Goal: Task Accomplishment & Management: Use online tool/utility

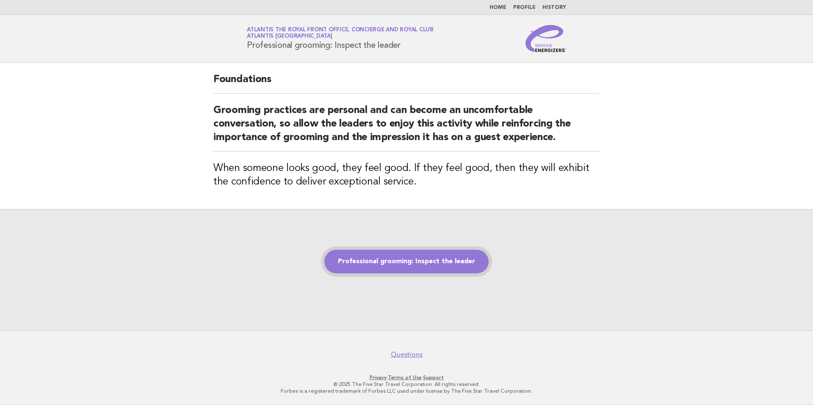
click at [416, 261] on link "Professional grooming: Inspect the leader" at bounding box center [406, 262] width 164 height 24
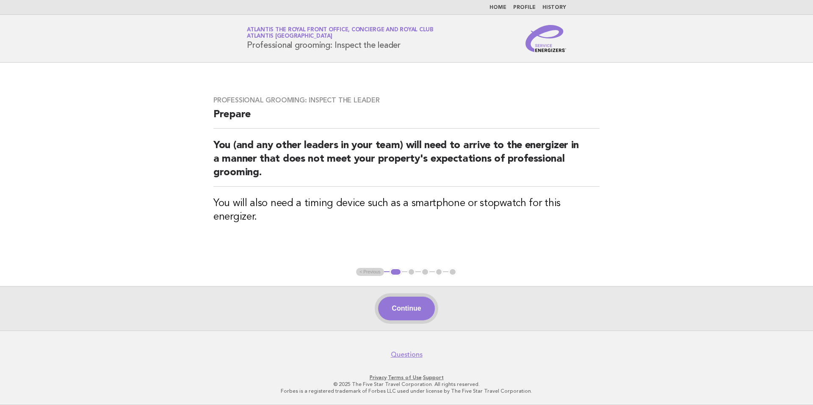
click at [405, 311] on button "Continue" at bounding box center [406, 309] width 56 height 24
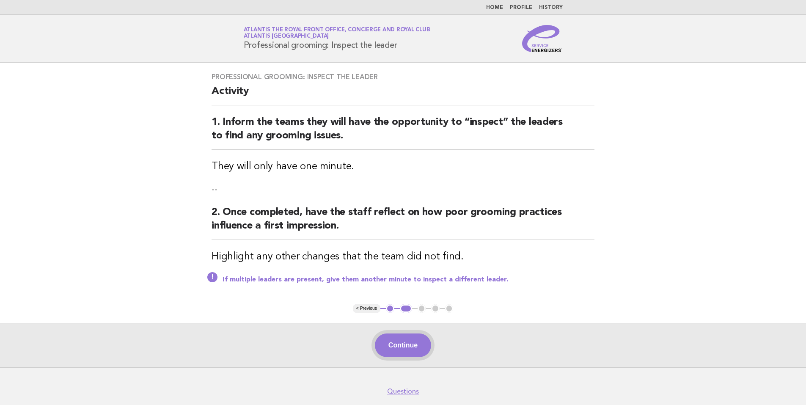
click at [409, 336] on button "Continue" at bounding box center [403, 346] width 56 height 24
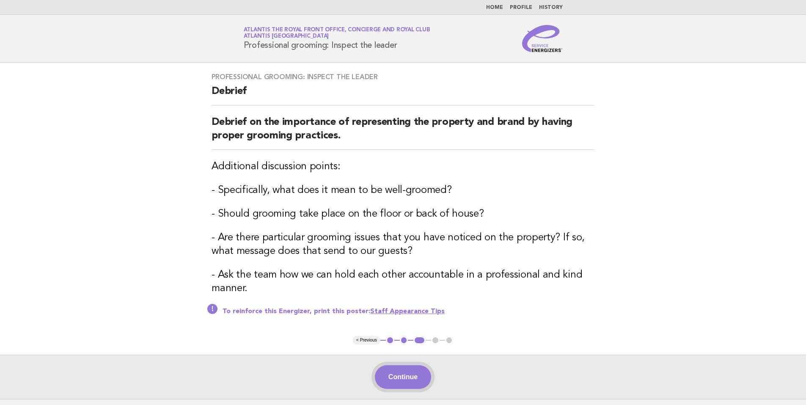
click at [411, 368] on button "Continue" at bounding box center [403, 377] width 56 height 24
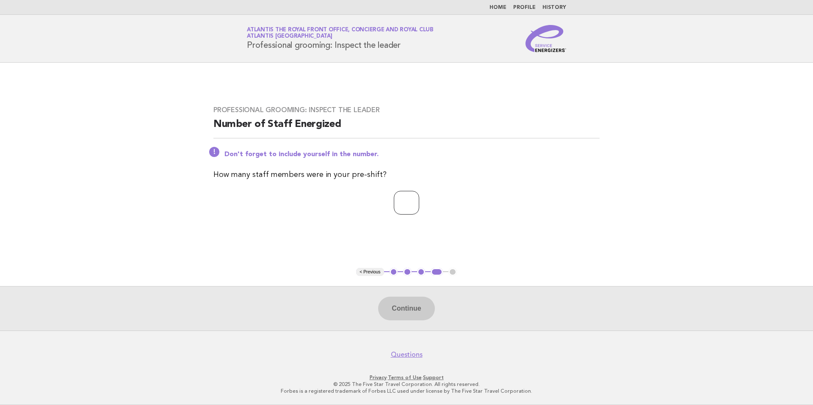
click at [411, 192] on input "number" at bounding box center [406, 203] width 25 height 24
type input "*"
click at [408, 317] on button "Continue" at bounding box center [406, 309] width 56 height 24
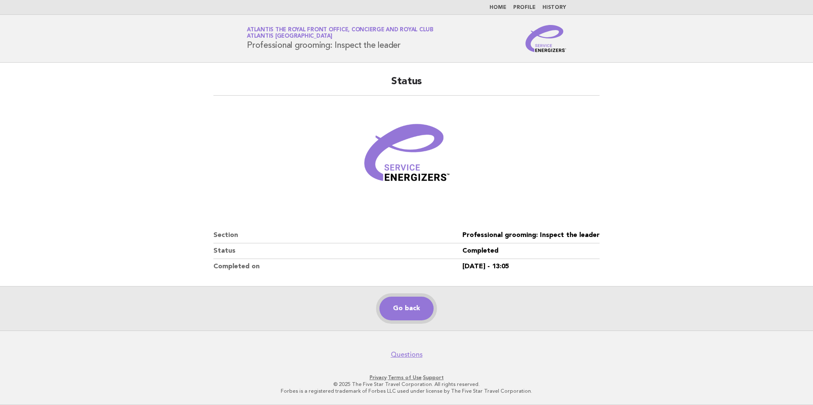
click at [400, 308] on link "Go back" at bounding box center [406, 309] width 54 height 24
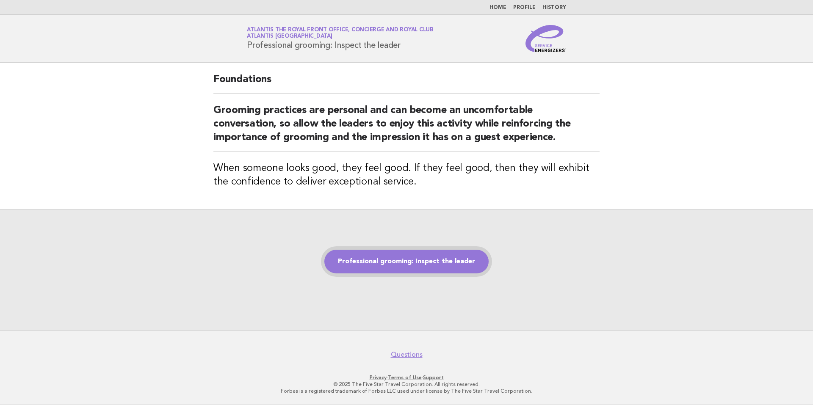
click at [447, 269] on link "Professional grooming: Inspect the leader" at bounding box center [406, 262] width 164 height 24
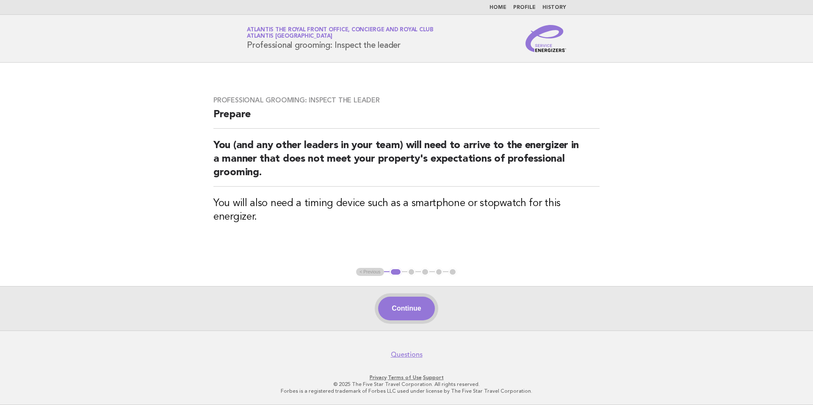
click at [417, 313] on button "Continue" at bounding box center [406, 309] width 56 height 24
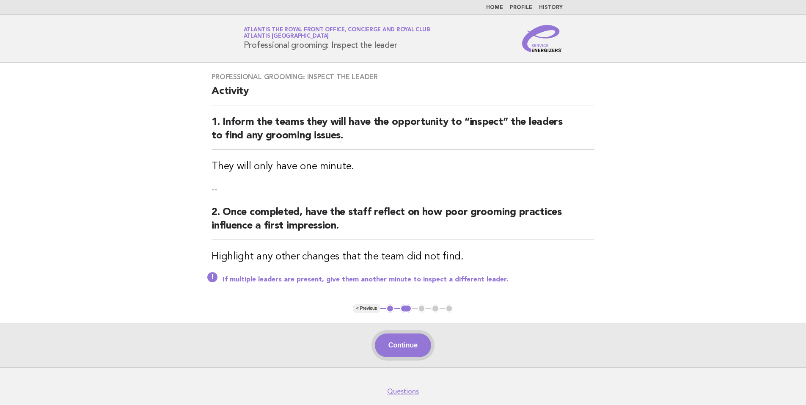
click at [411, 334] on button "Continue" at bounding box center [403, 346] width 56 height 24
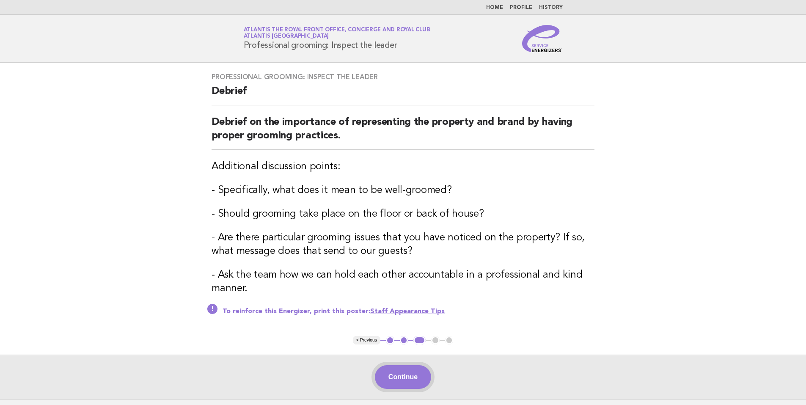
click at [398, 377] on button "Continue" at bounding box center [403, 377] width 56 height 24
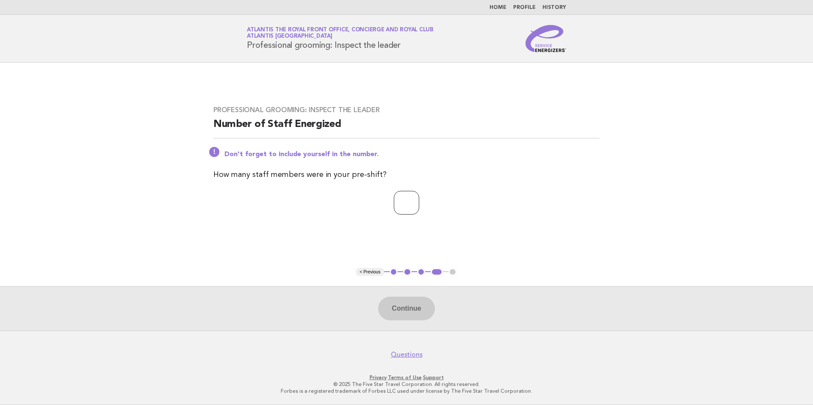
click at [394, 193] on input "number" at bounding box center [406, 203] width 25 height 24
type input "*"
click at [399, 310] on button "Continue" at bounding box center [406, 309] width 56 height 24
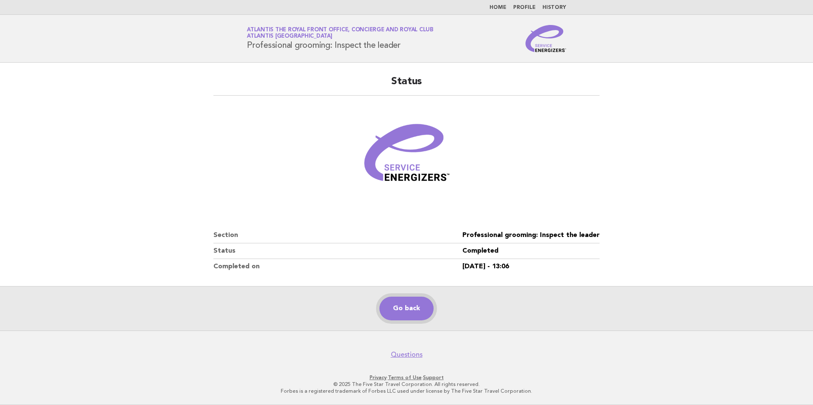
click at [401, 318] on link "Go back" at bounding box center [406, 309] width 54 height 24
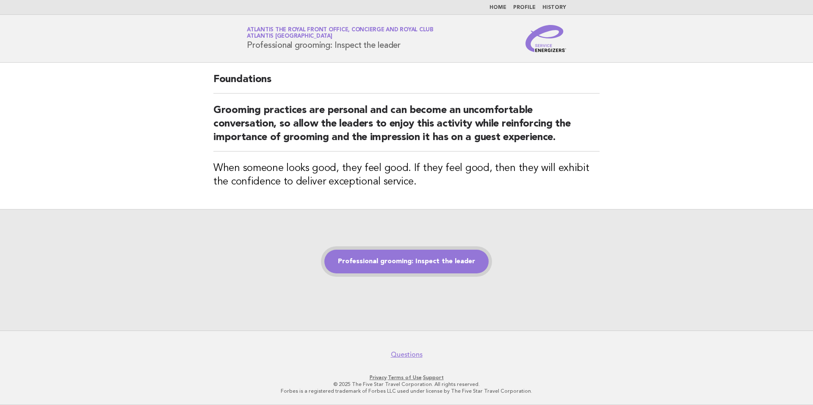
click at [437, 263] on link "Professional grooming: Inspect the leader" at bounding box center [406, 262] width 164 height 24
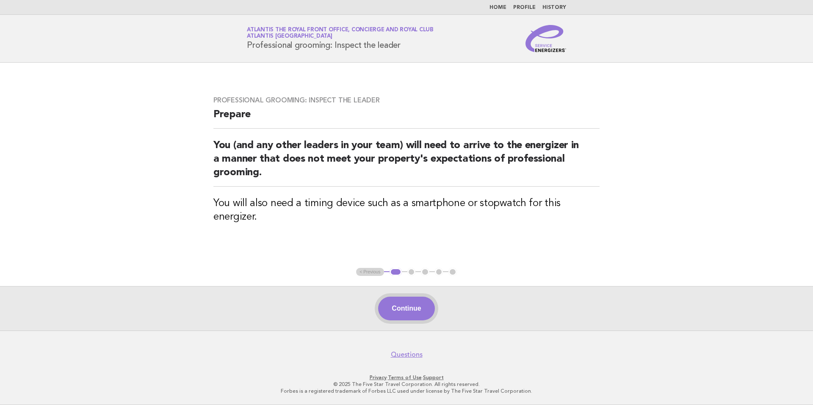
click at [394, 305] on button "Continue" at bounding box center [406, 309] width 56 height 24
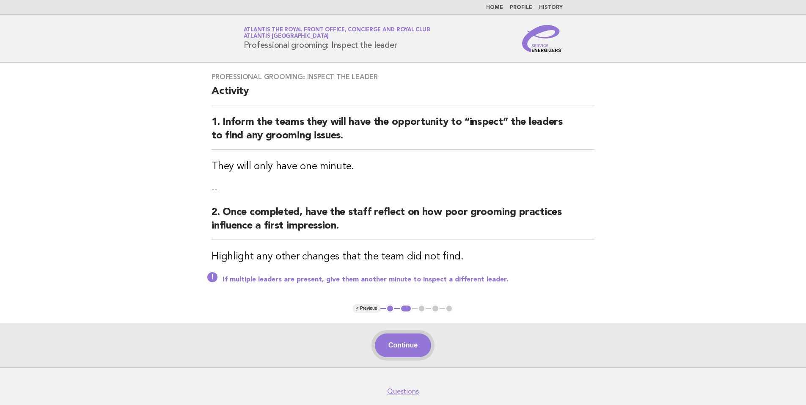
click at [416, 336] on button "Continue" at bounding box center [403, 346] width 56 height 24
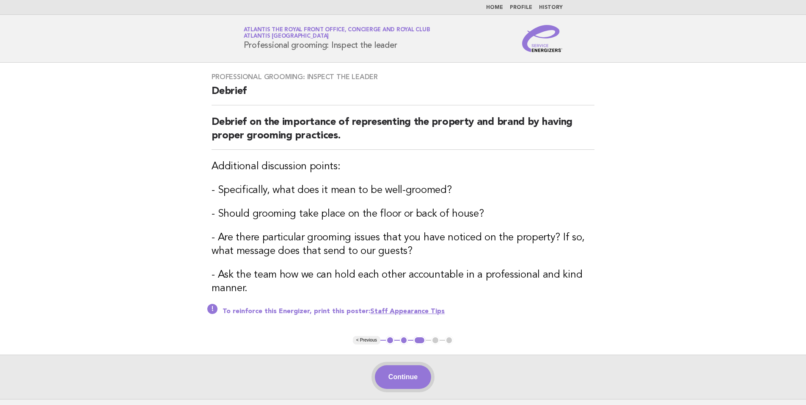
click at [393, 368] on button "Continue" at bounding box center [403, 377] width 56 height 24
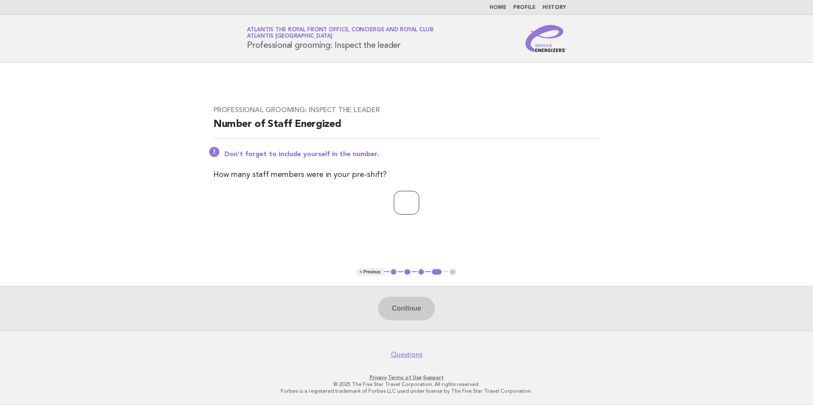
click at [394, 196] on input "number" at bounding box center [406, 203] width 25 height 24
type input "*"
click at [403, 317] on button "Continue" at bounding box center [406, 309] width 56 height 24
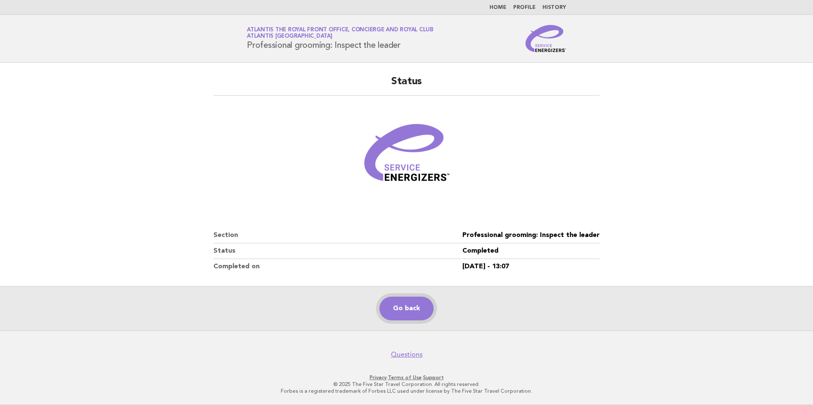
click at [403, 317] on link "Go back" at bounding box center [406, 309] width 54 height 24
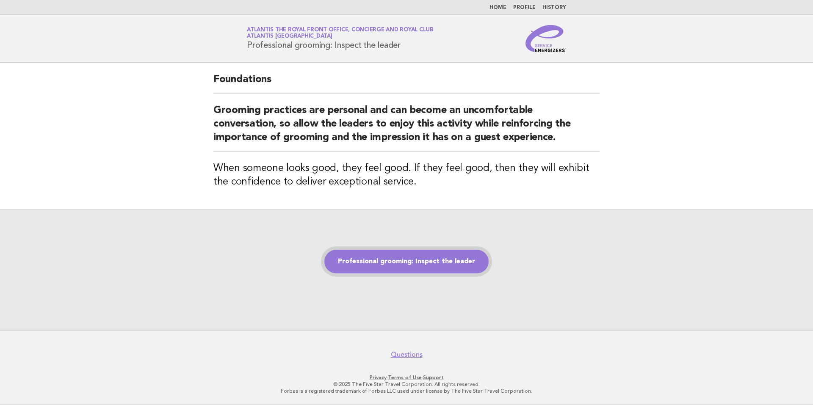
click at [401, 262] on link "Professional grooming: Inspect the leader" at bounding box center [406, 262] width 164 height 24
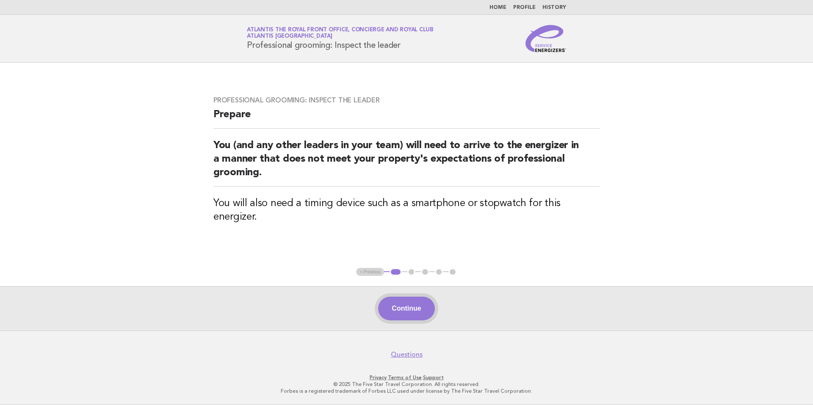
click at [414, 311] on button "Continue" at bounding box center [406, 309] width 56 height 24
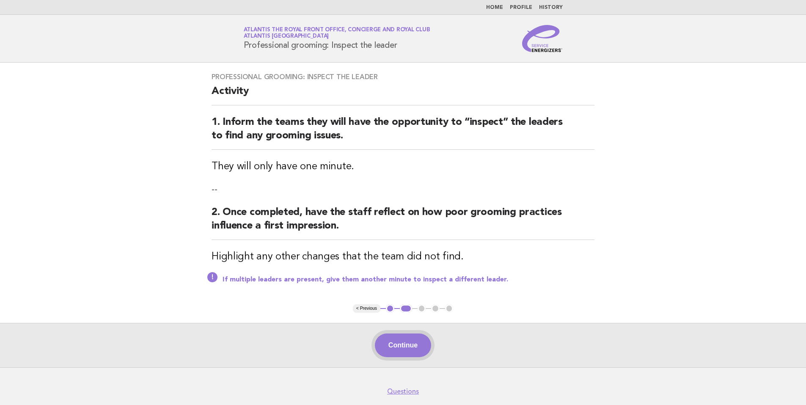
click at [423, 336] on button "Continue" at bounding box center [403, 346] width 56 height 24
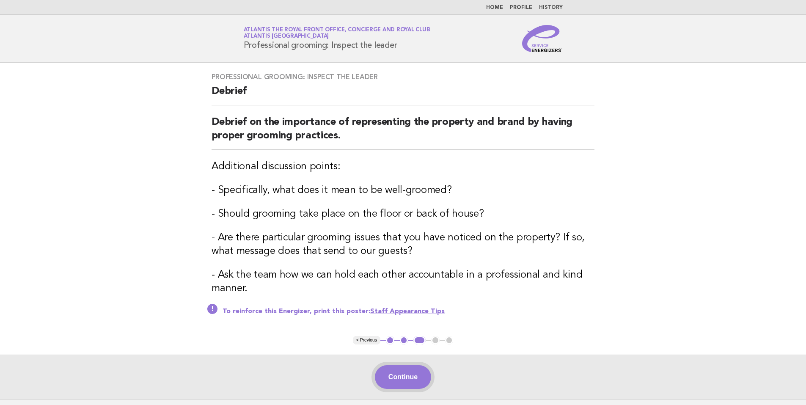
click at [405, 365] on button "Continue" at bounding box center [403, 377] width 56 height 24
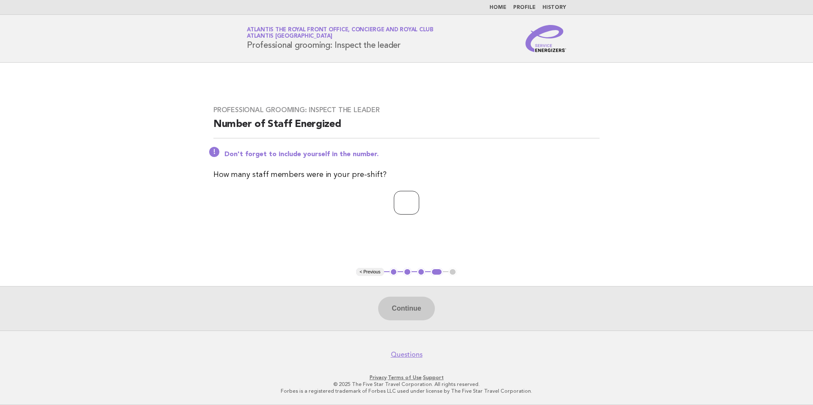
click at [404, 192] on input "number" at bounding box center [406, 203] width 25 height 24
type input "*"
click at [391, 303] on button "Continue" at bounding box center [406, 309] width 56 height 24
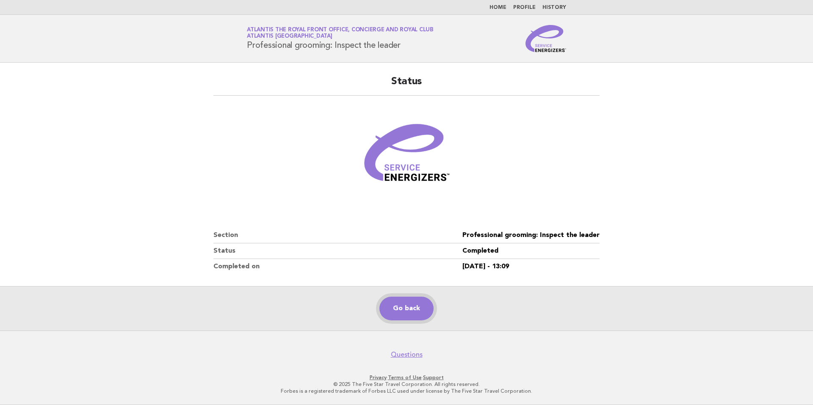
click at [394, 303] on link "Go back" at bounding box center [406, 309] width 54 height 24
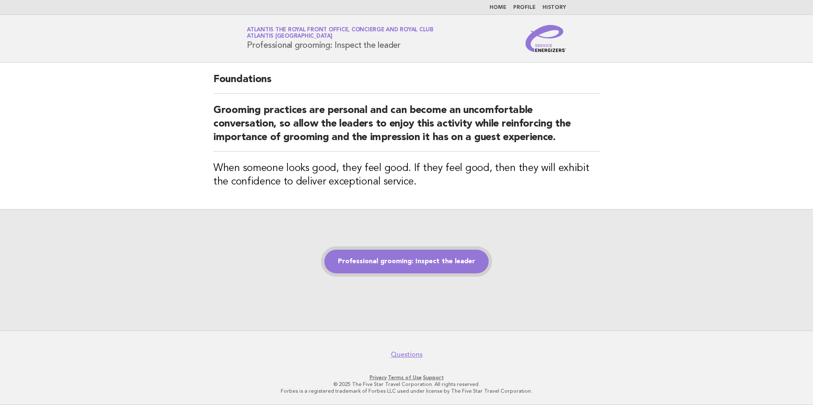
click at [434, 266] on link "Professional grooming: Inspect the leader" at bounding box center [406, 262] width 164 height 24
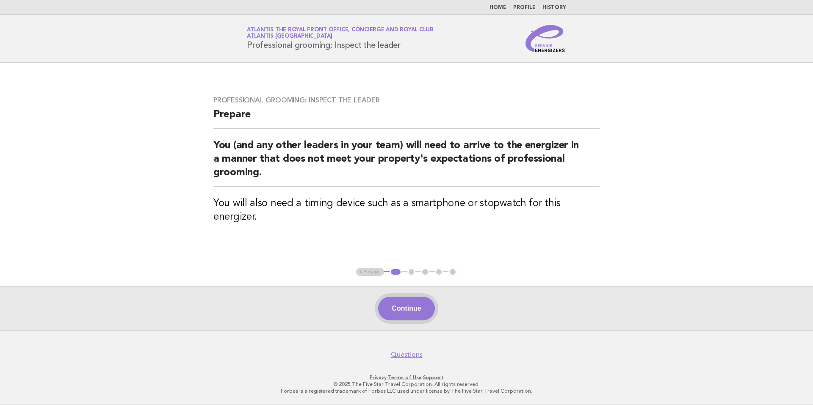
click at [396, 309] on button "Continue" at bounding box center [406, 309] width 56 height 24
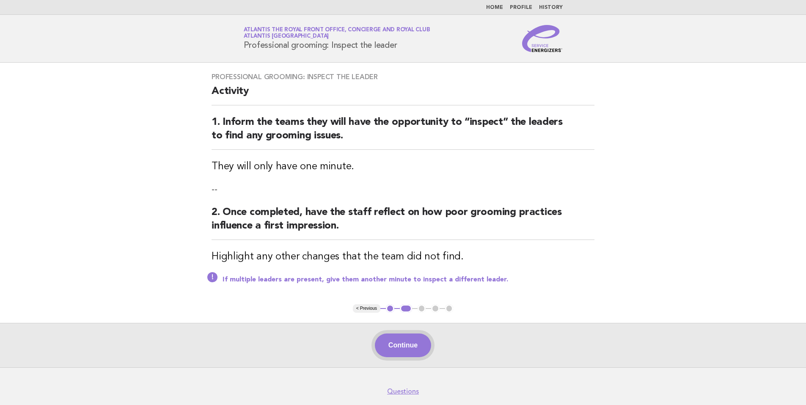
click at [404, 334] on button "Continue" at bounding box center [403, 346] width 56 height 24
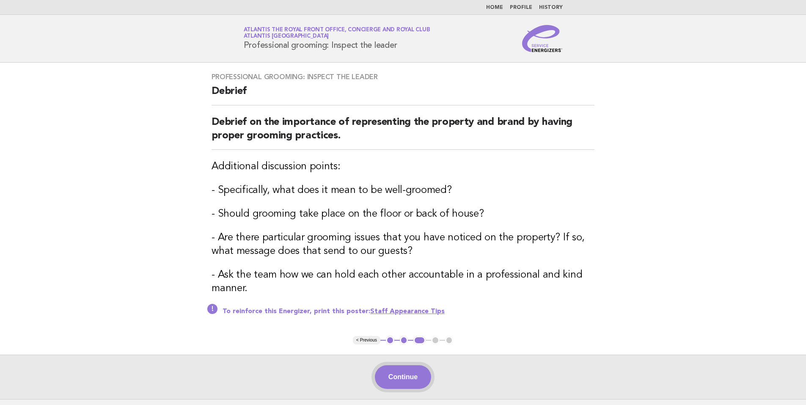
click at [404, 365] on button "Continue" at bounding box center [403, 377] width 56 height 24
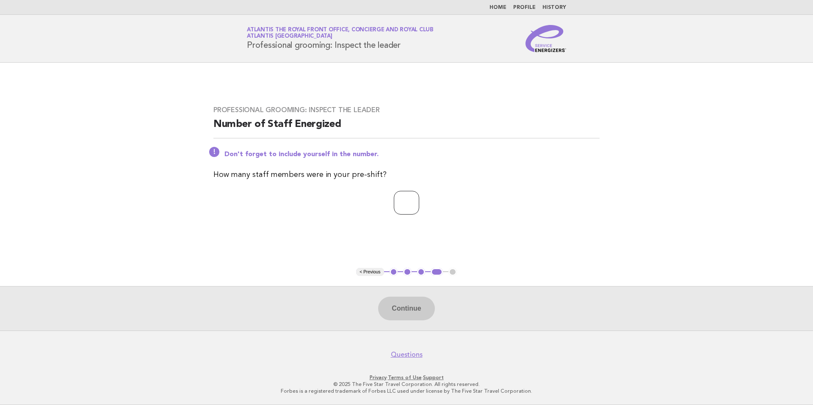
click at [398, 199] on input "number" at bounding box center [406, 203] width 25 height 24
type input "*"
click at [421, 313] on button "Continue" at bounding box center [406, 309] width 56 height 24
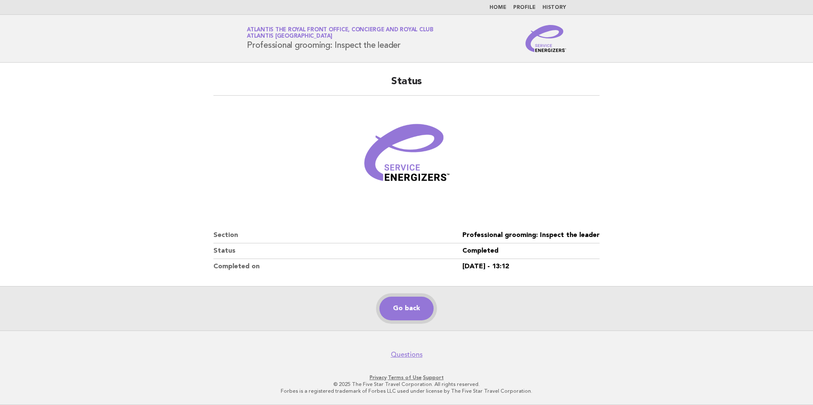
click at [413, 313] on link "Go back" at bounding box center [406, 309] width 54 height 24
